Goal: Complete application form

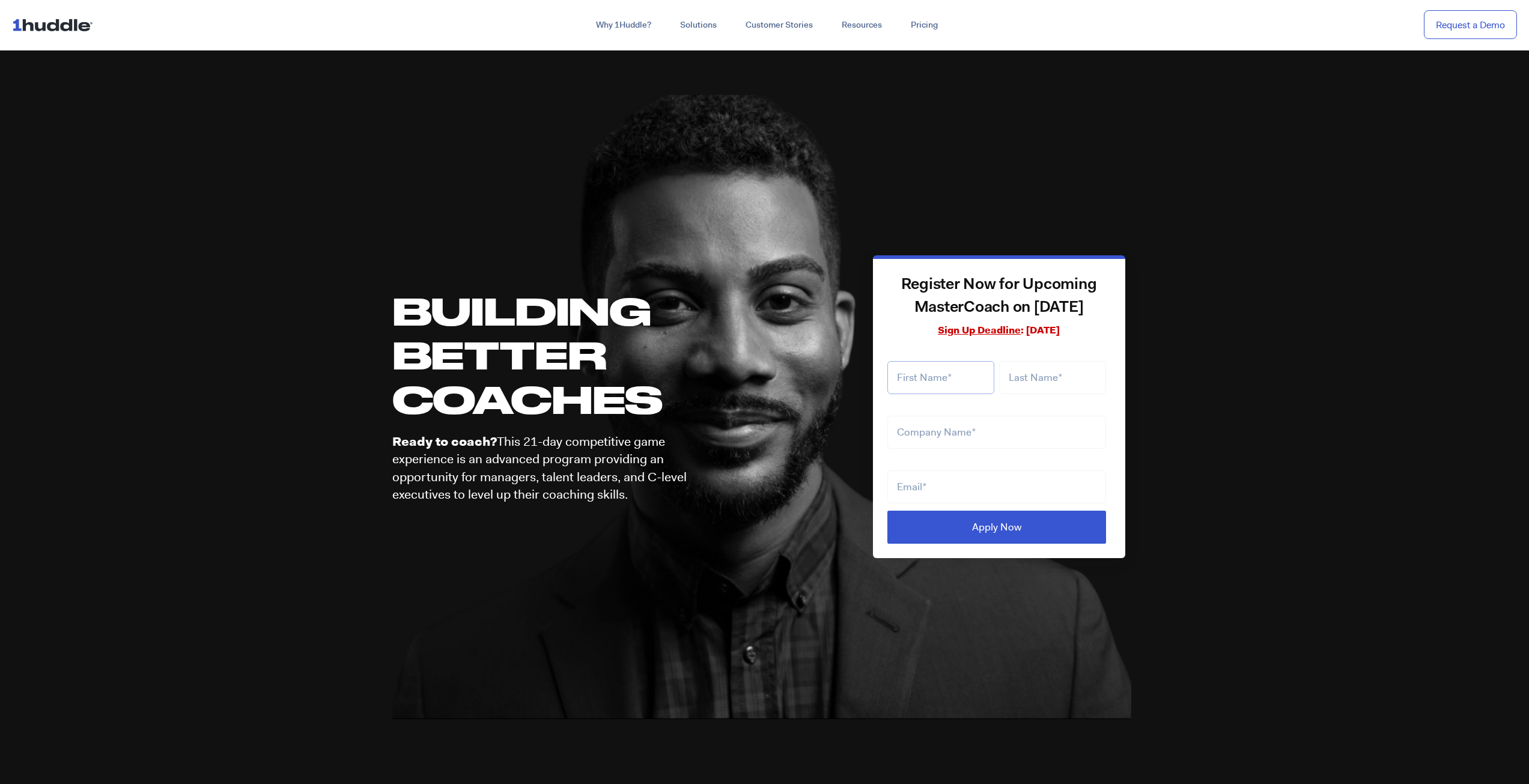
click at [932, 381] on input "text" at bounding box center [941, 377] width 107 height 33
type input "[PERSON_NAME]"
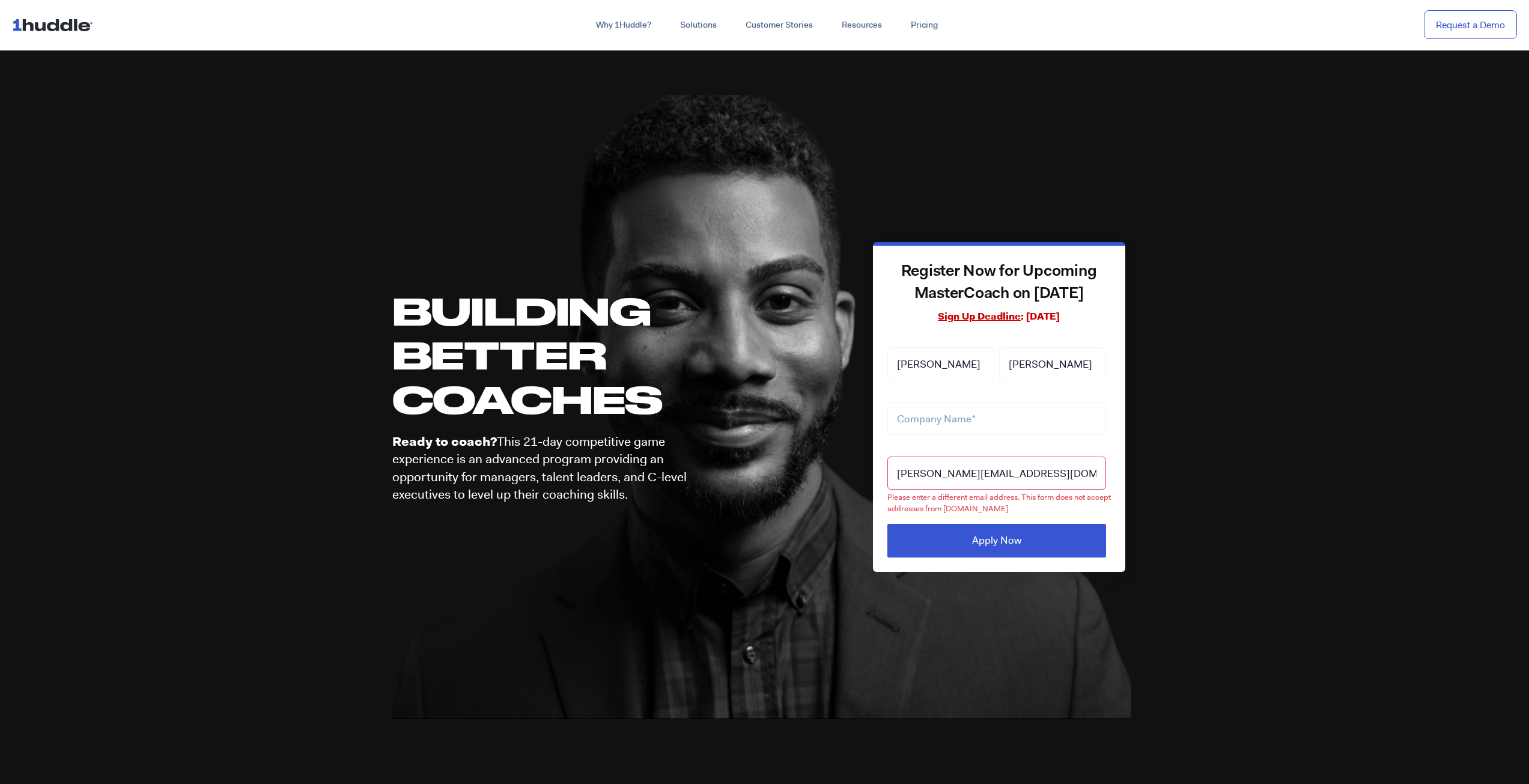
drag, startPoint x: 1051, startPoint y: 481, endPoint x: 930, endPoint y: 466, distance: 121.9
click at [930, 466] on input "[PERSON_NAME][EMAIL_ADDRESS][DOMAIN_NAME]" at bounding box center [996, 473] width 219 height 33
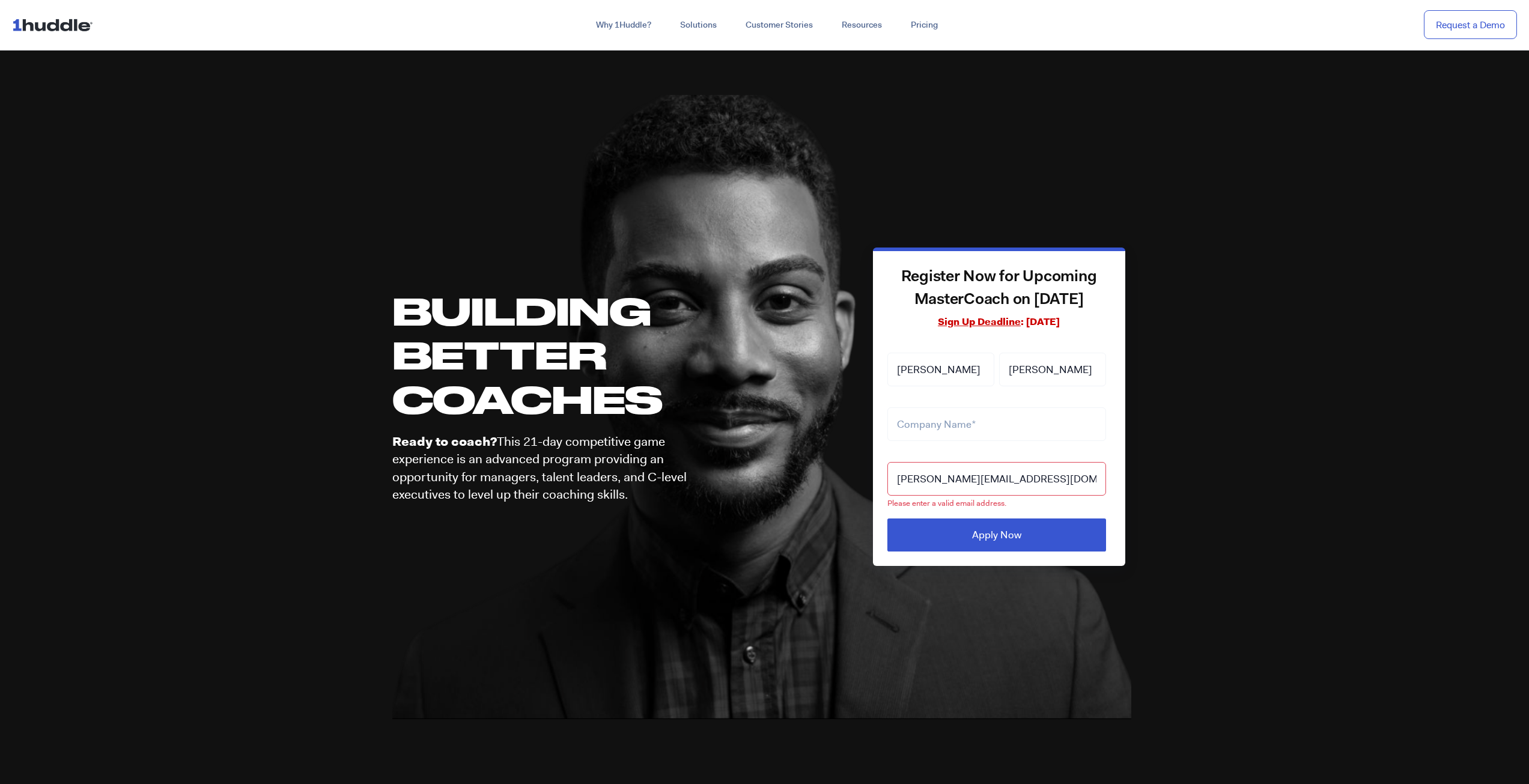
click at [1020, 483] on input "[PERSON_NAME][EMAIL_ADDRESS][DOMAIN_NAME]" at bounding box center [996, 478] width 219 height 33
type input "[PERSON_NAME][EMAIL_ADDRESS][DOMAIN_NAME]"
click at [937, 413] on input "text" at bounding box center [996, 424] width 219 height 33
type input "R&R Brands"
click at [1005, 480] on input "[PERSON_NAME][EMAIL_ADDRESS][DOMAIN_NAME]" at bounding box center [996, 478] width 219 height 33
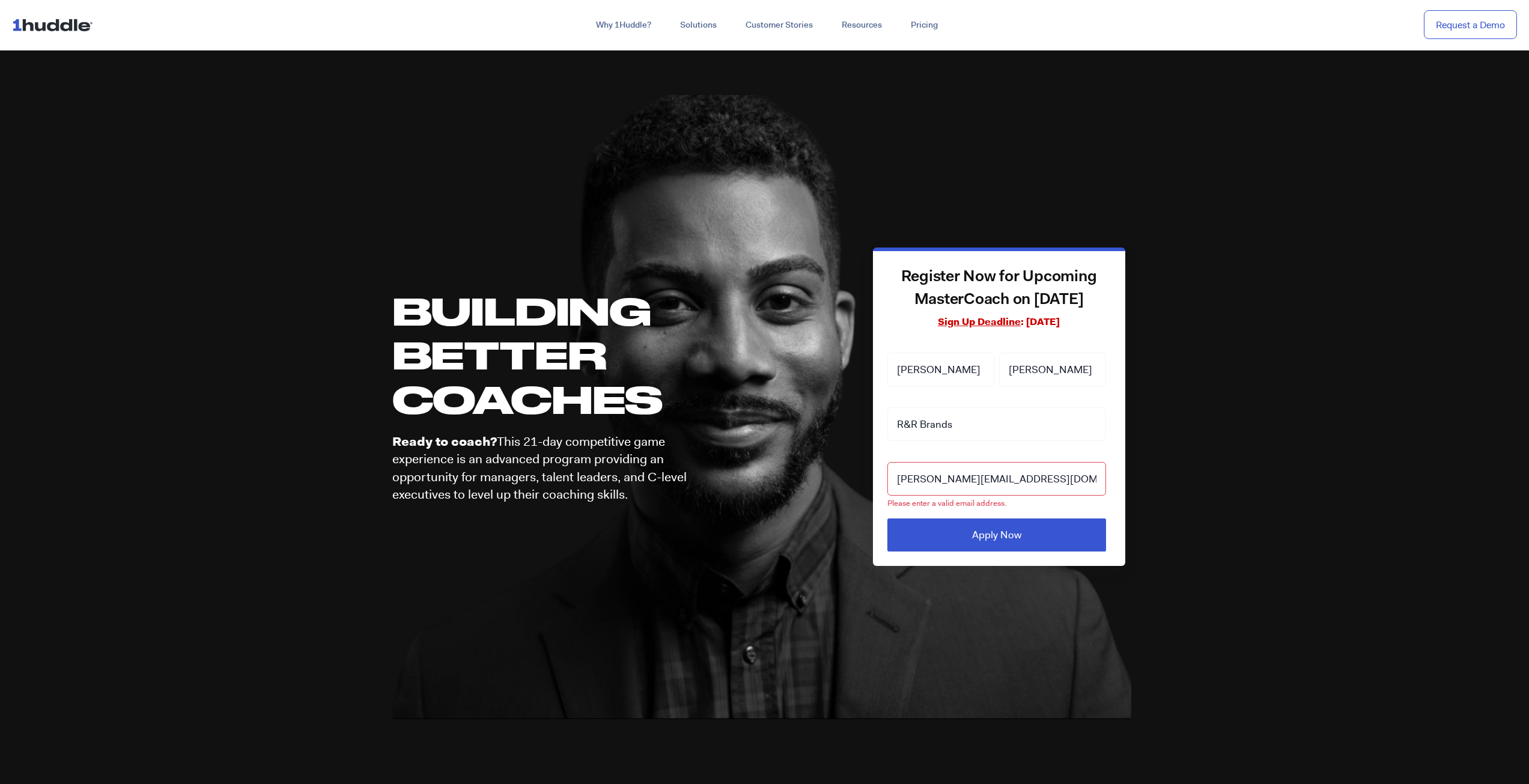
click at [1047, 487] on input "[PERSON_NAME][EMAIL_ADDRESS][DOMAIN_NAME]" at bounding box center [996, 478] width 219 height 33
drag, startPoint x: 1029, startPoint y: 479, endPoint x: 897, endPoint y: 478, distance: 132.0
click at [897, 478] on input "[PERSON_NAME][EMAIL_ADDRESS][DOMAIN_NAME]" at bounding box center [996, 478] width 219 height 33
type input "[PERSON_NAME][EMAIL_ADDRESS][DOMAIN_NAME]"
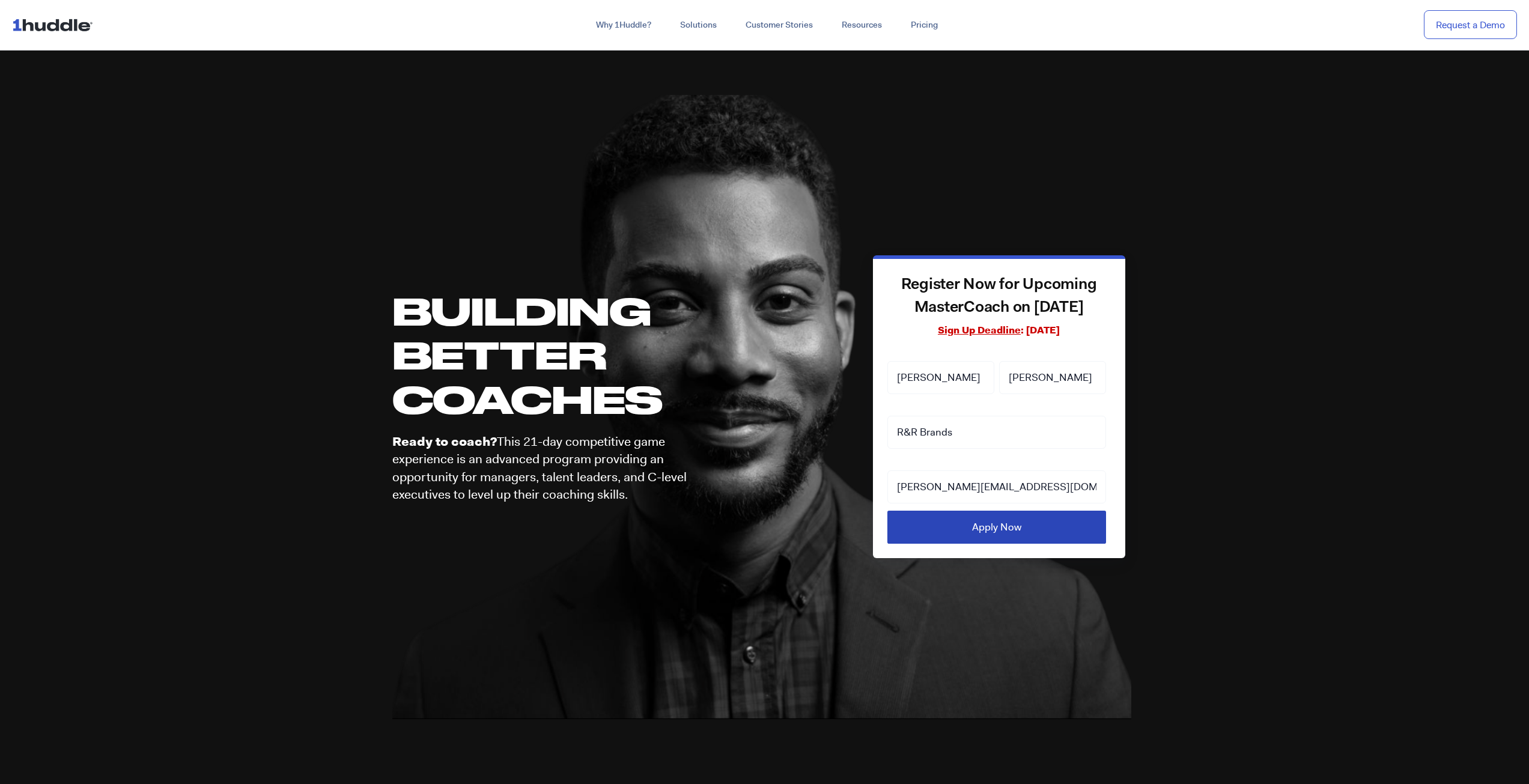
click at [1009, 531] on input "Apply Now" at bounding box center [997, 527] width 219 height 33
